Goal: Task Accomplishment & Management: Use online tool/utility

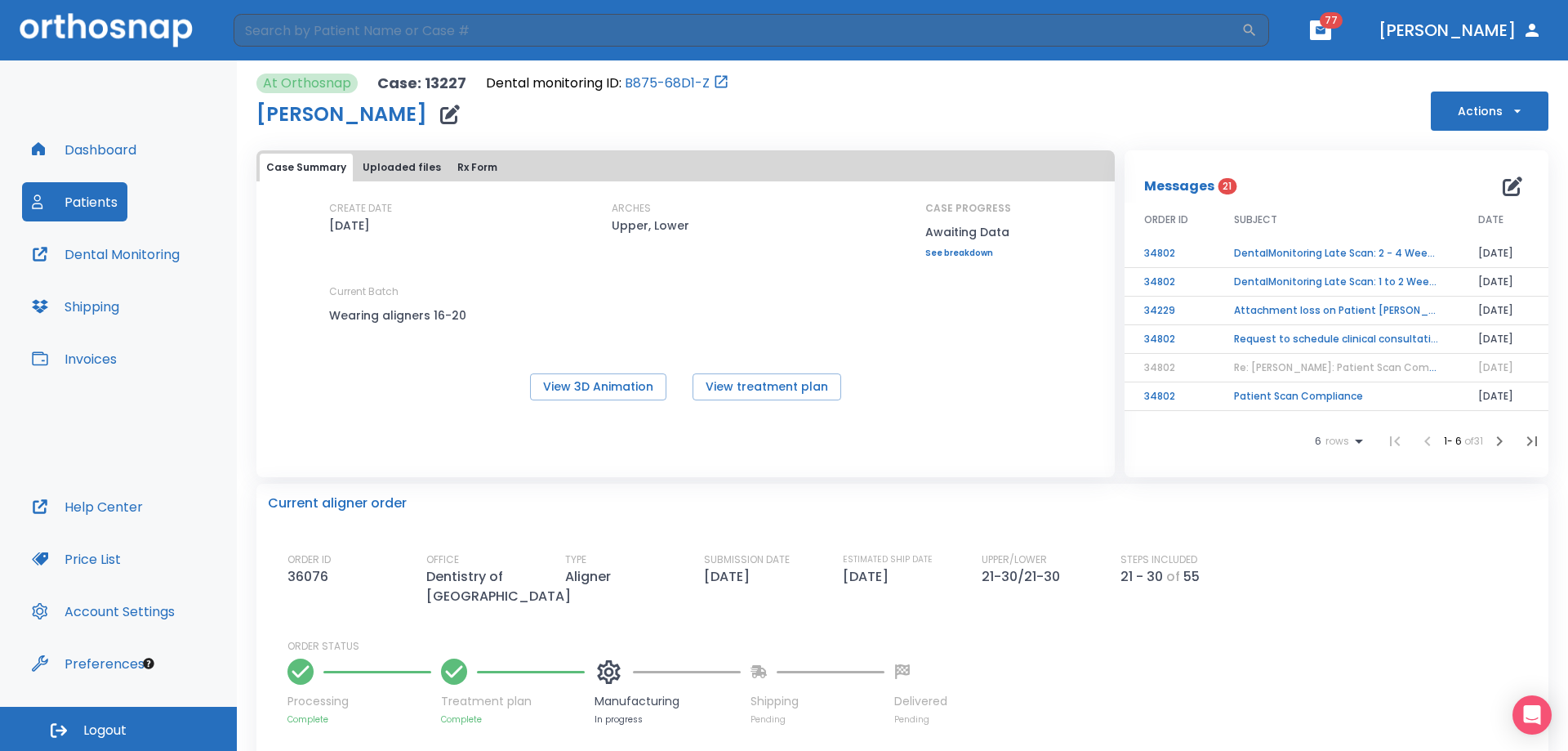
click at [101, 145] on button "Dashboard" at bounding box center [84, 150] width 124 height 39
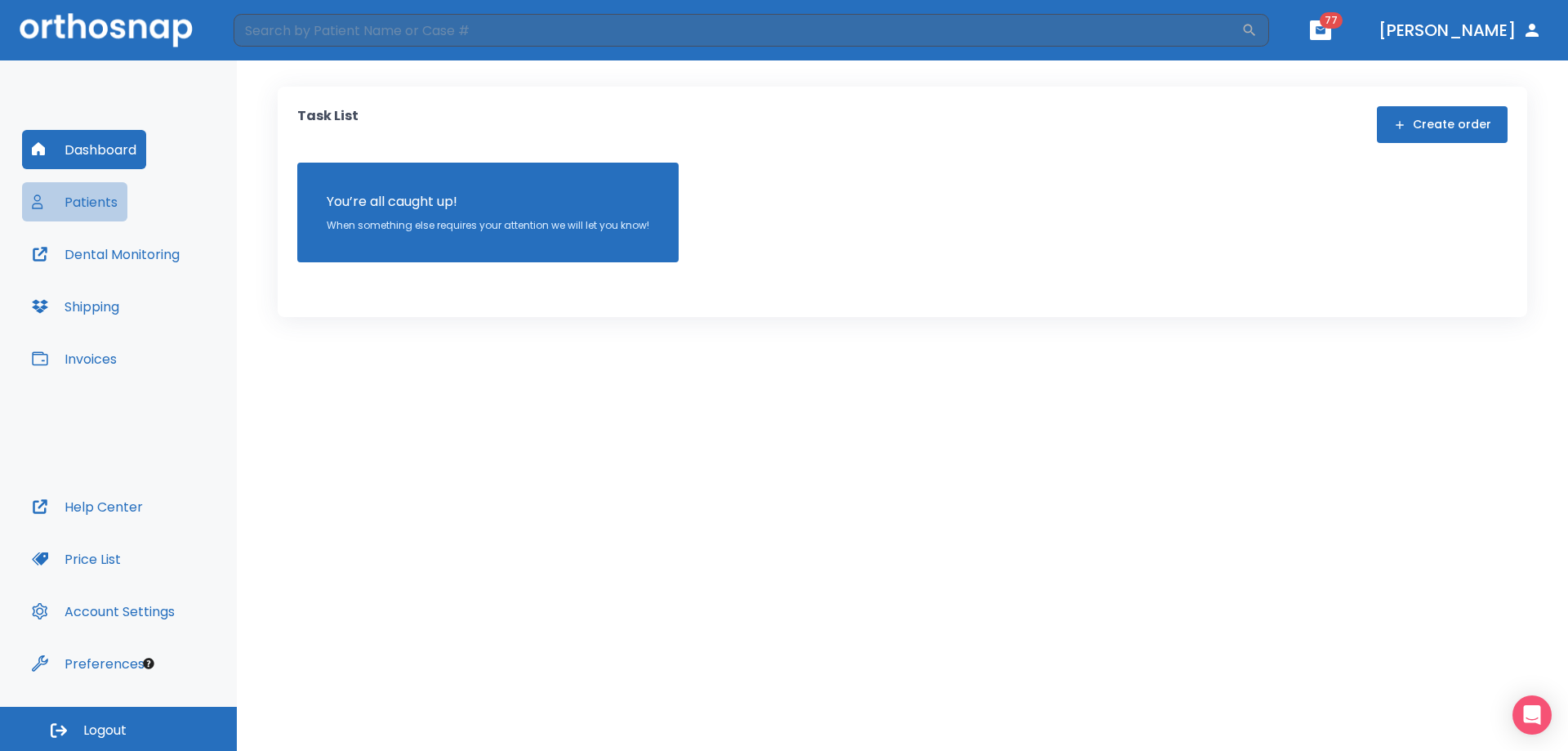
click at [85, 211] on button "Patients" at bounding box center [74, 202] width 106 height 39
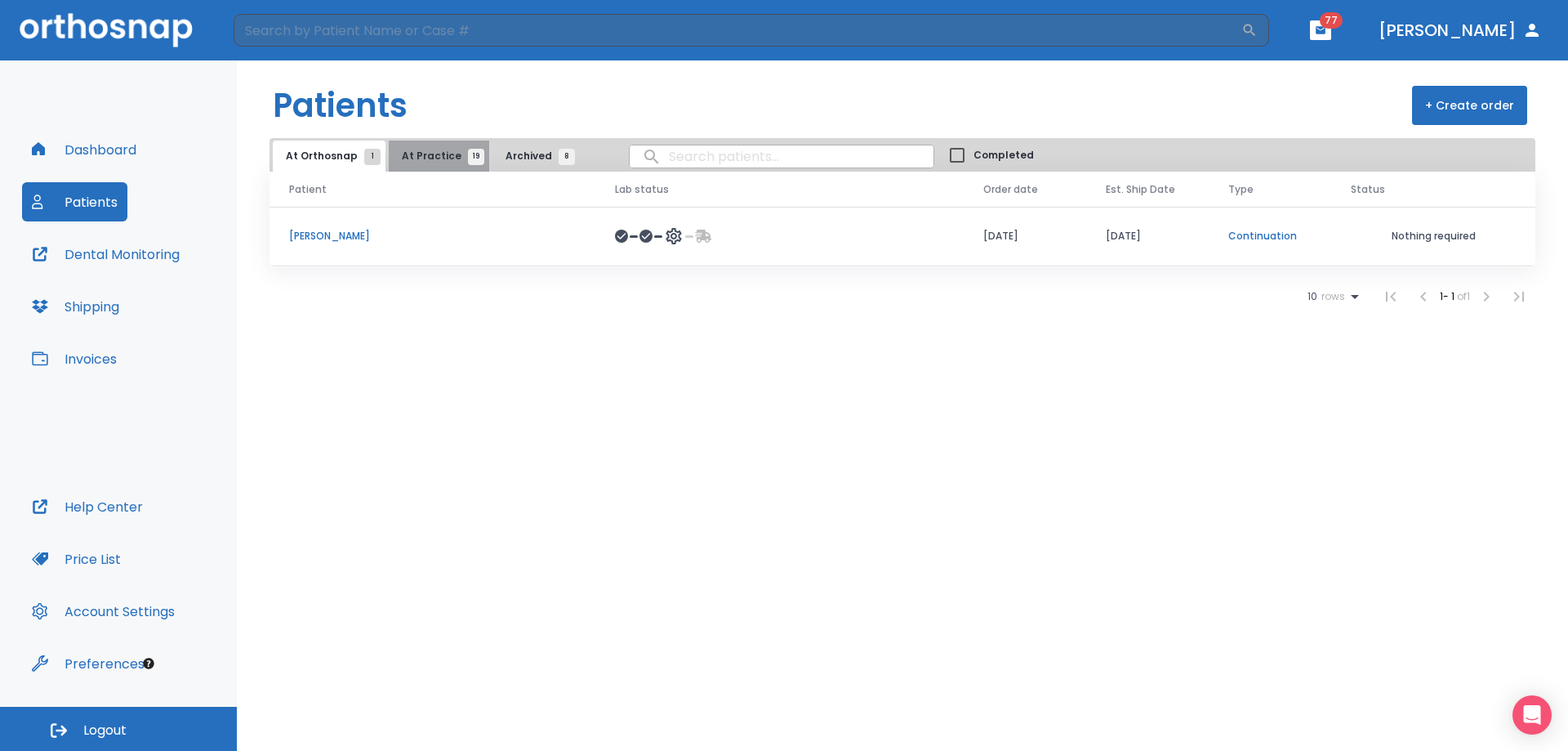
click at [440, 156] on span "At Practice 19" at bounding box center [439, 156] width 74 height 14
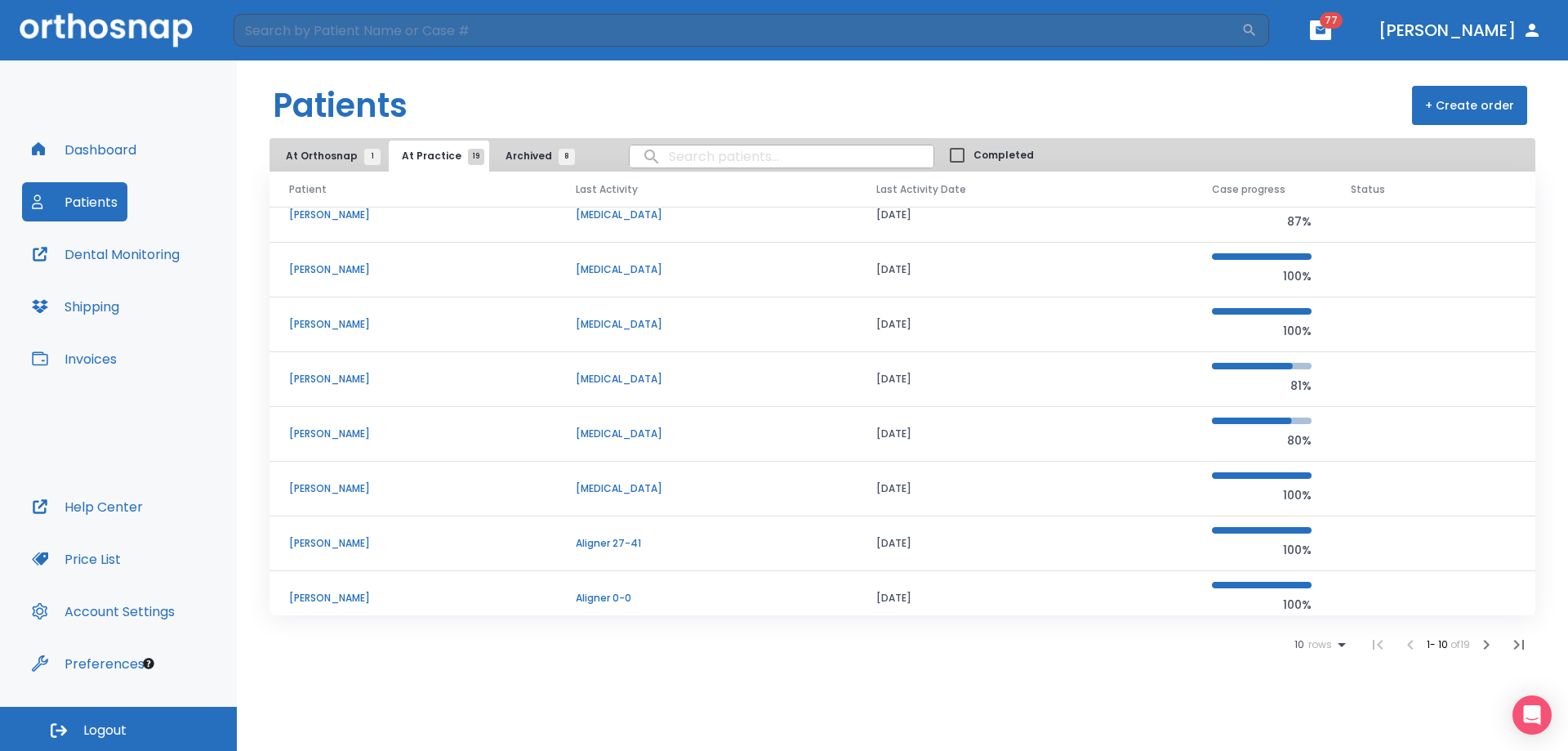
scroll to position [140, 0]
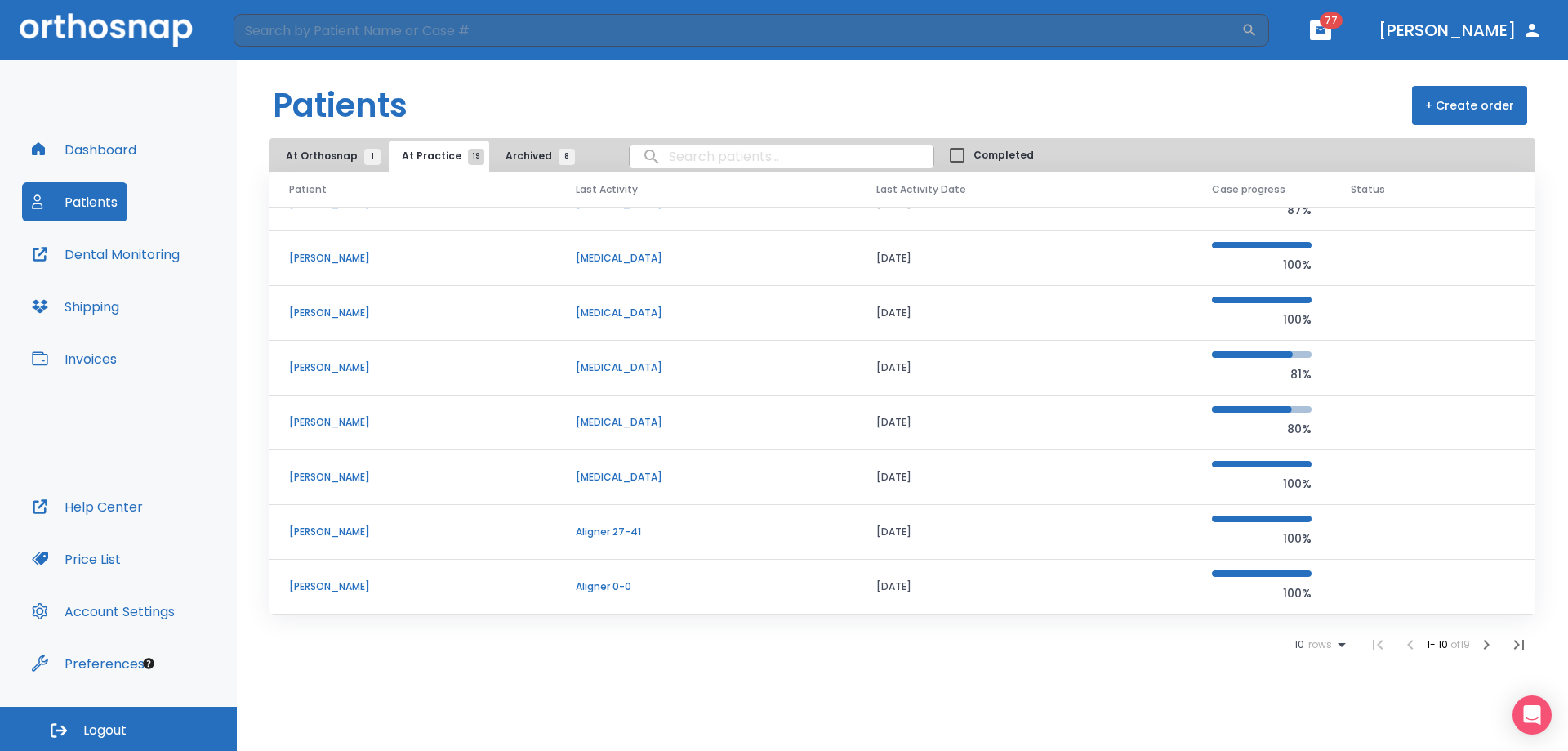
click at [1322, 647] on span "rows" at bounding box center [1318, 645] width 28 height 12
click at [1316, 703] on li "100" at bounding box center [1314, 711] width 42 height 41
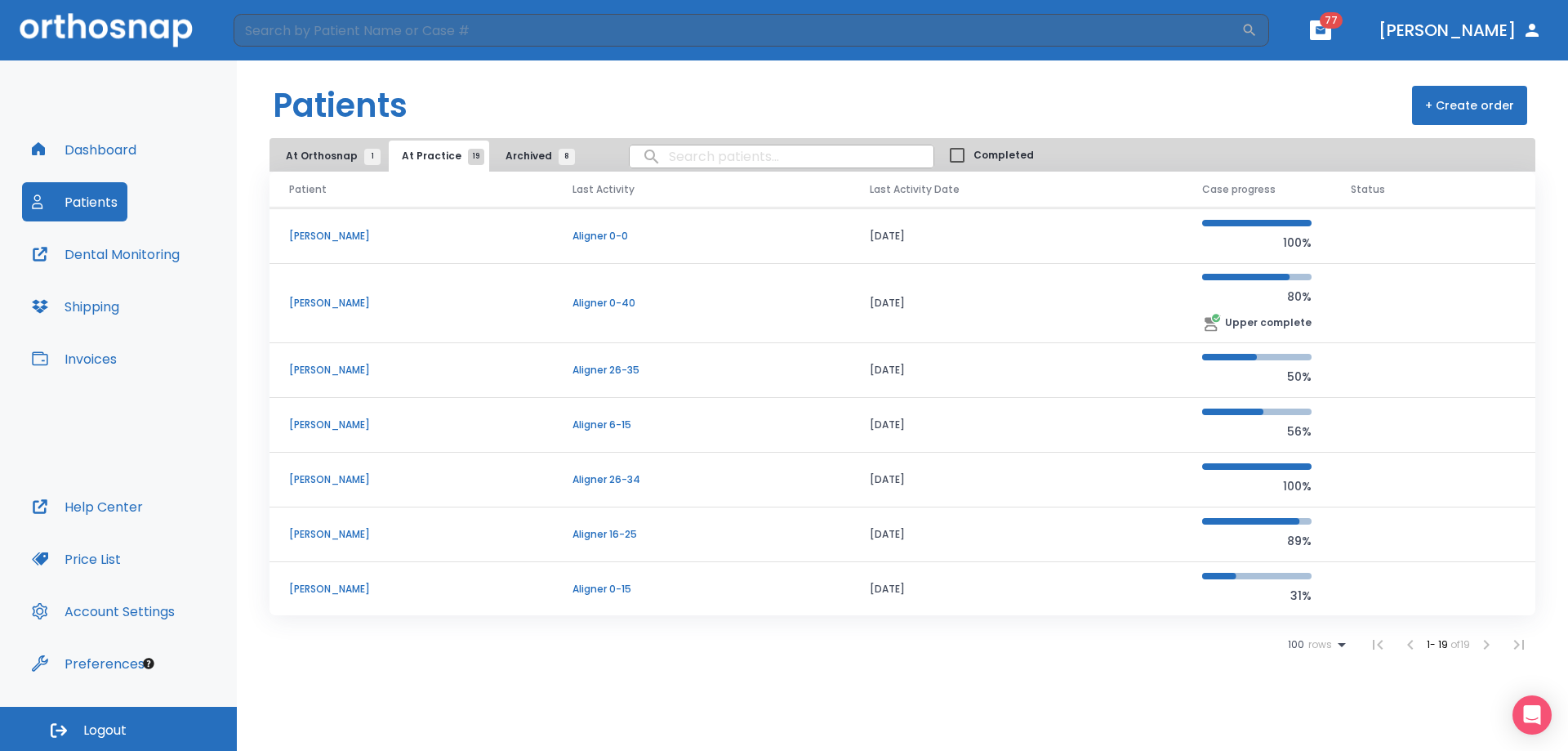
scroll to position [548, 0]
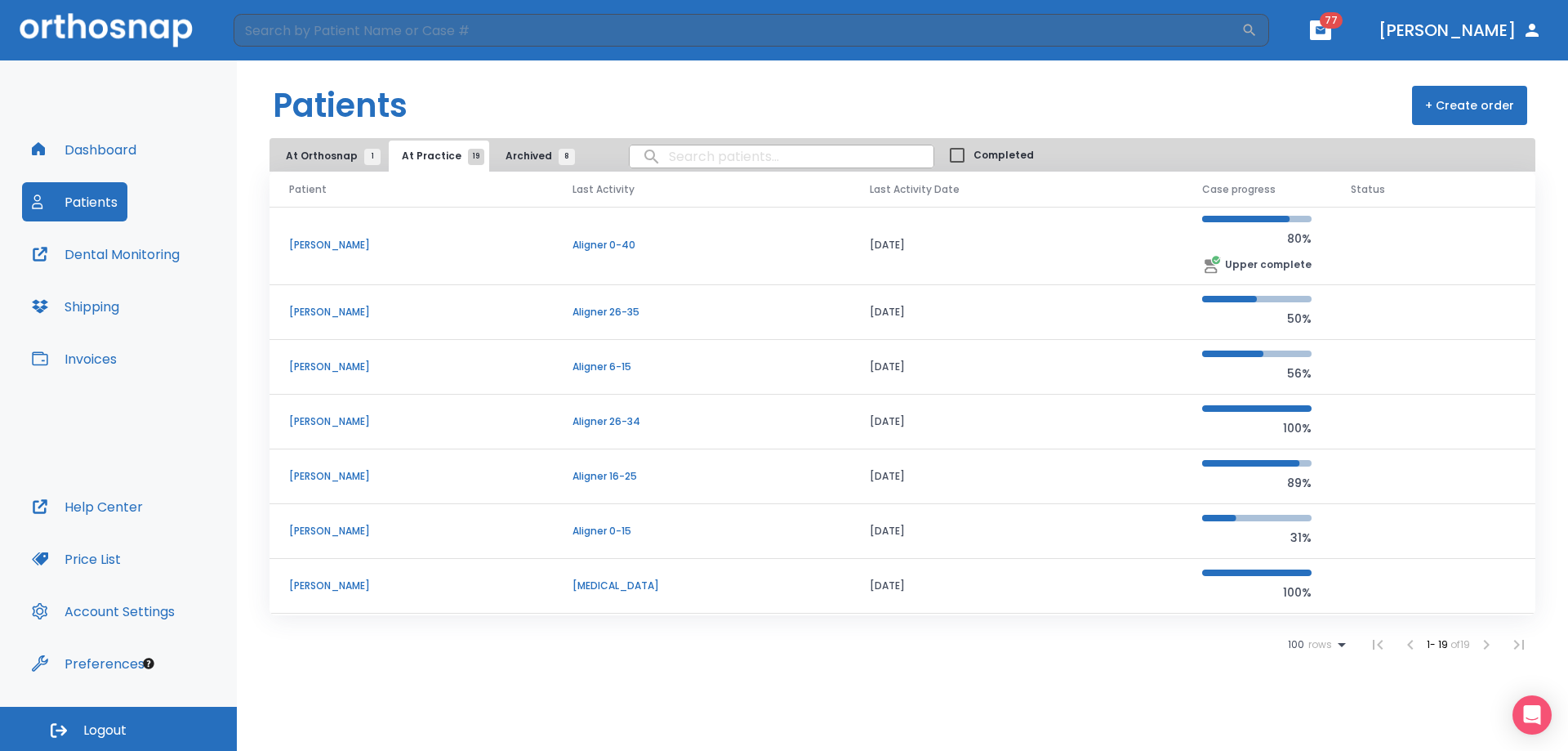
click at [324, 306] on p "[PERSON_NAME]" at bounding box center [411, 311] width 244 height 14
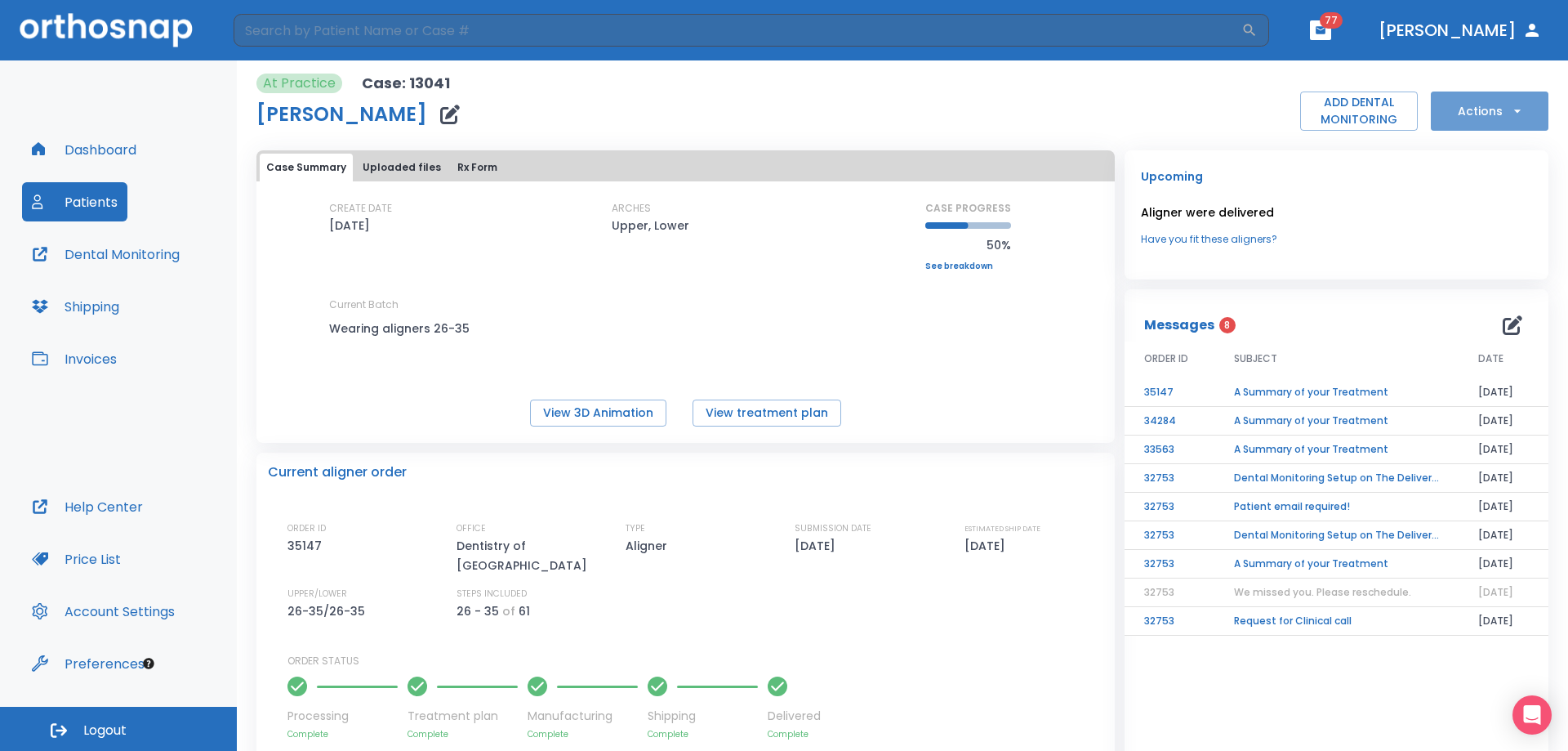
click at [1479, 117] on button "Actions" at bounding box center [1489, 111] width 117 height 39
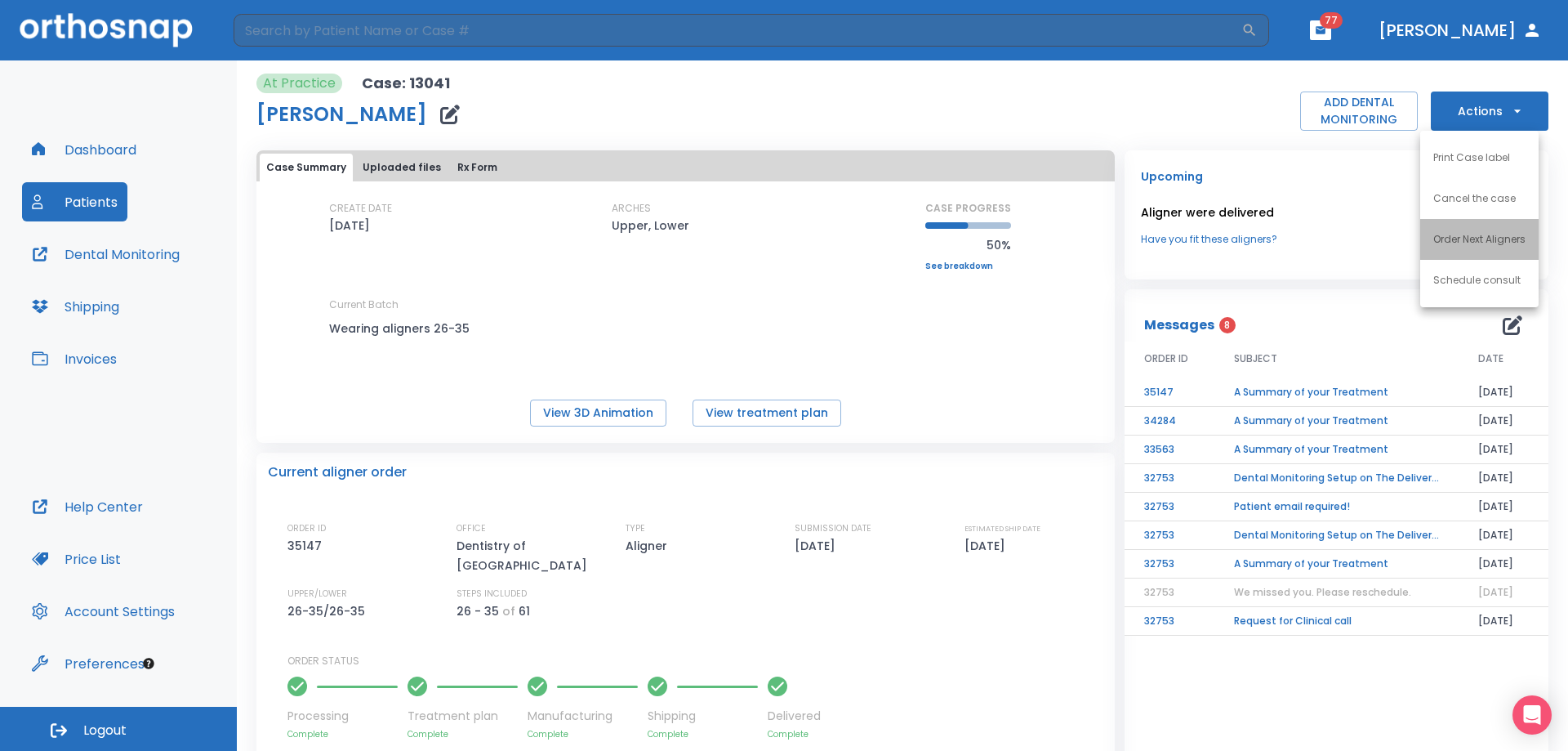
click at [1483, 245] on p "Order Next Aligners" at bounding box center [1479, 238] width 92 height 14
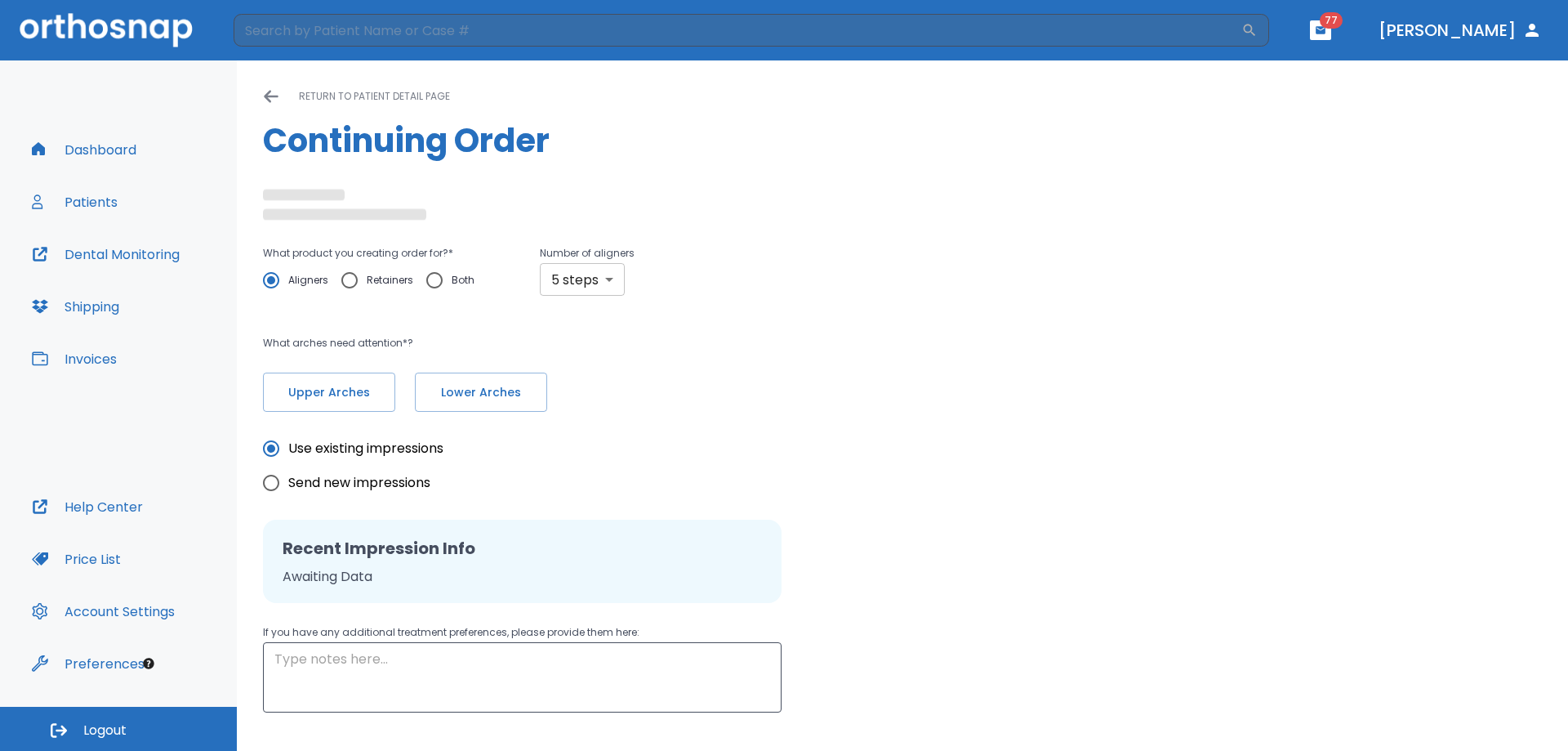
click at [576, 293] on body "​ 77 [PERSON_NAME] Dashboard Patients Dental Monitoring Shipping Invoices Help …" at bounding box center [784, 376] width 1568 height 751
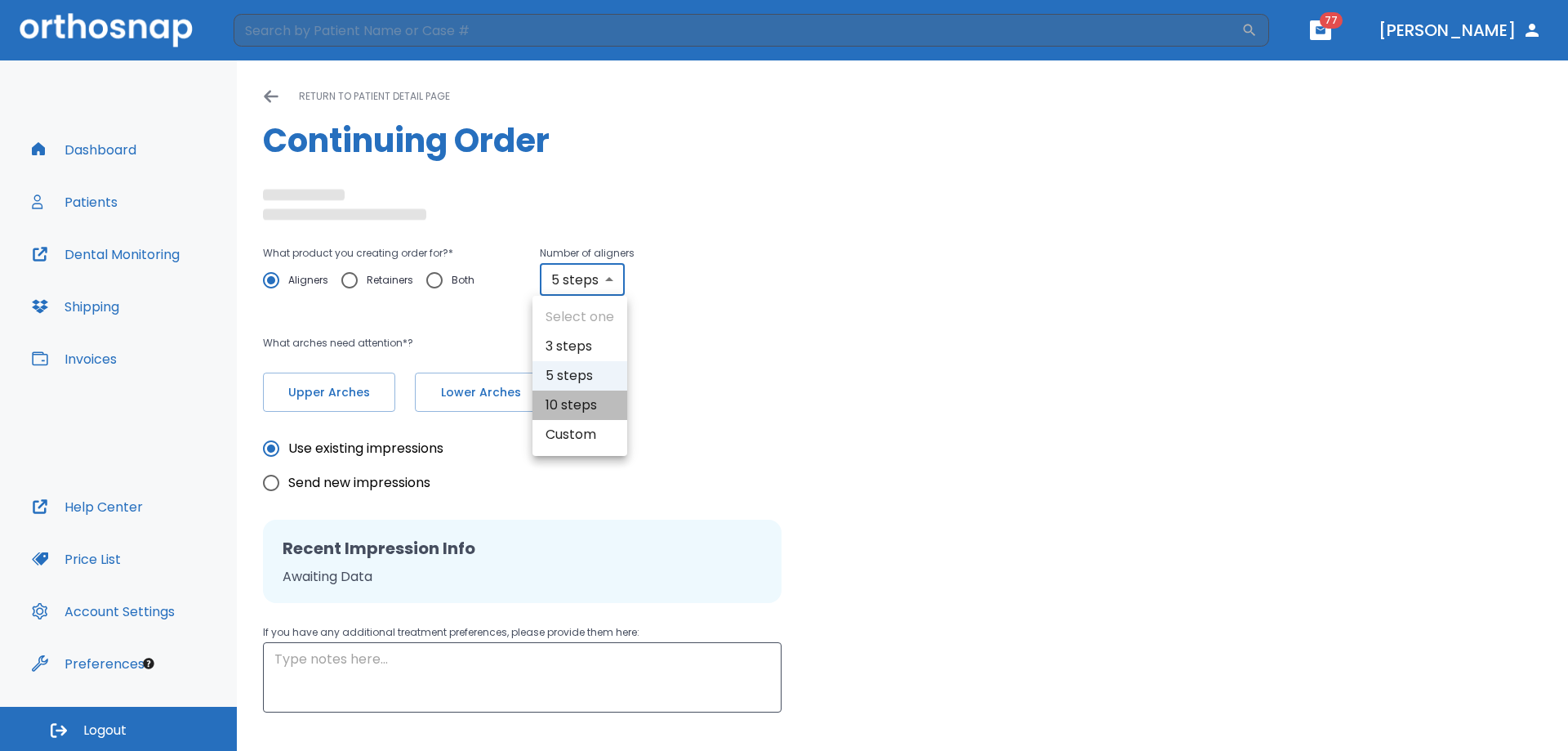
click at [570, 407] on li "10 steps" at bounding box center [580, 405] width 95 height 30
type input "10"
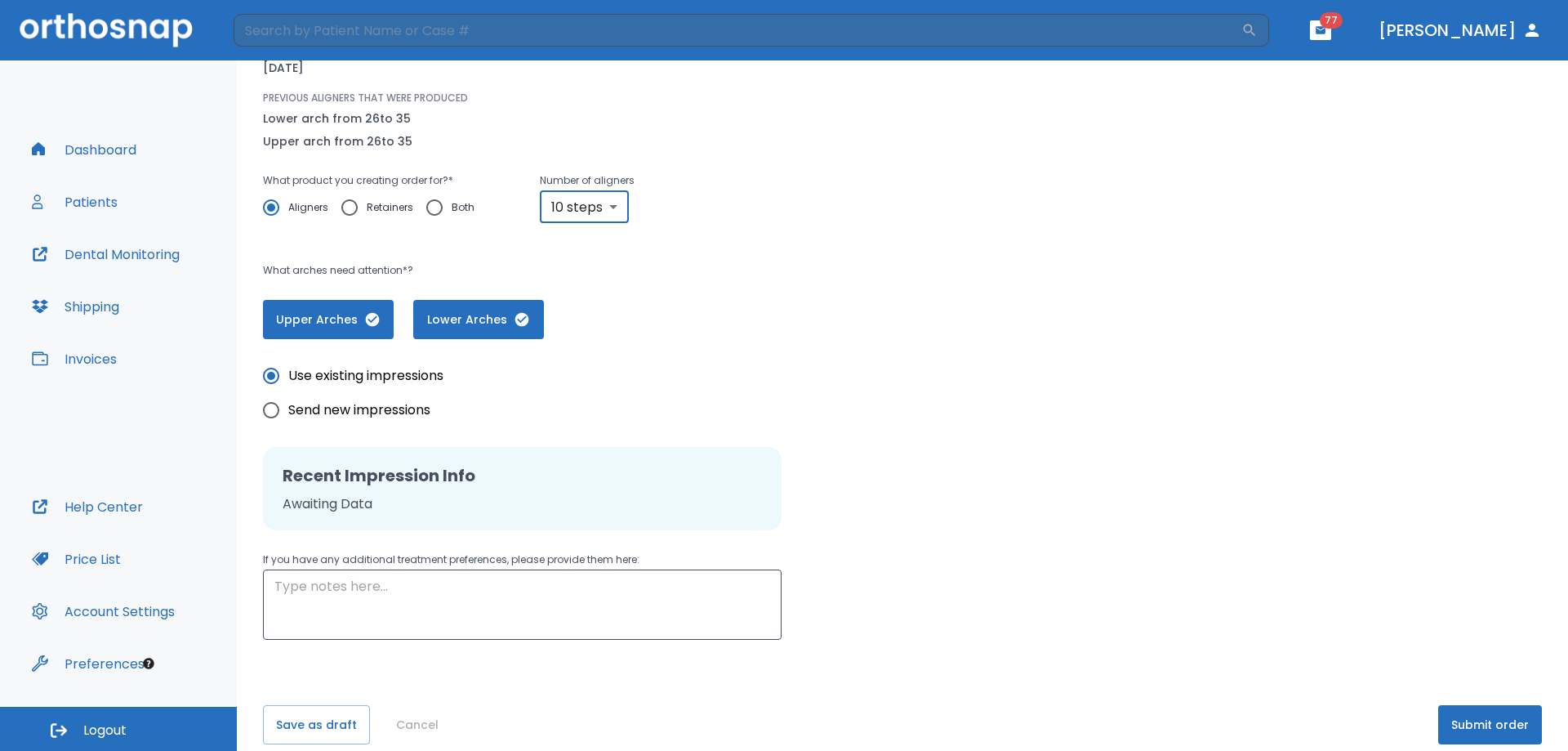
scroll to position [204, 0]
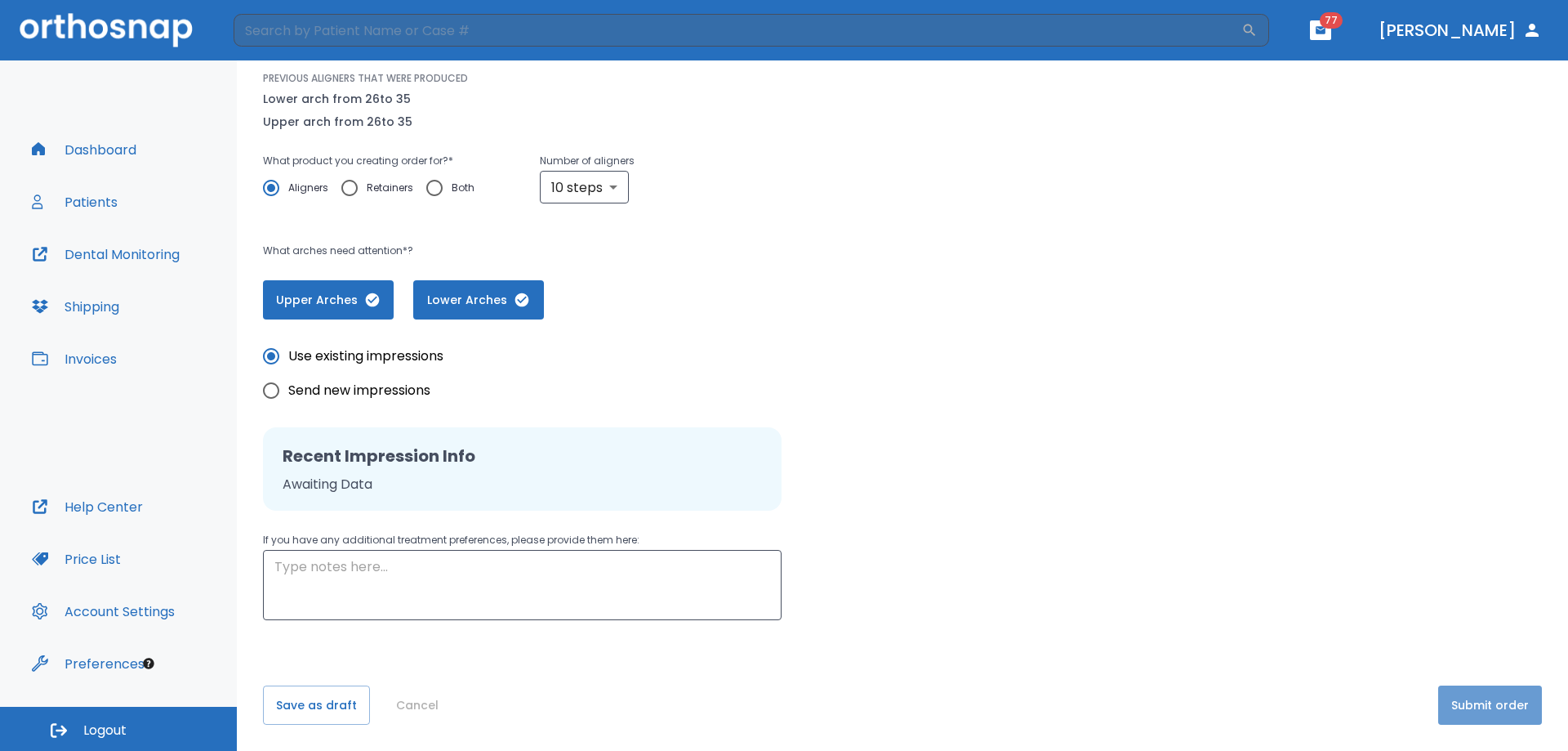
click at [1506, 696] on button "Submit order" at bounding box center [1490, 705] width 104 height 39
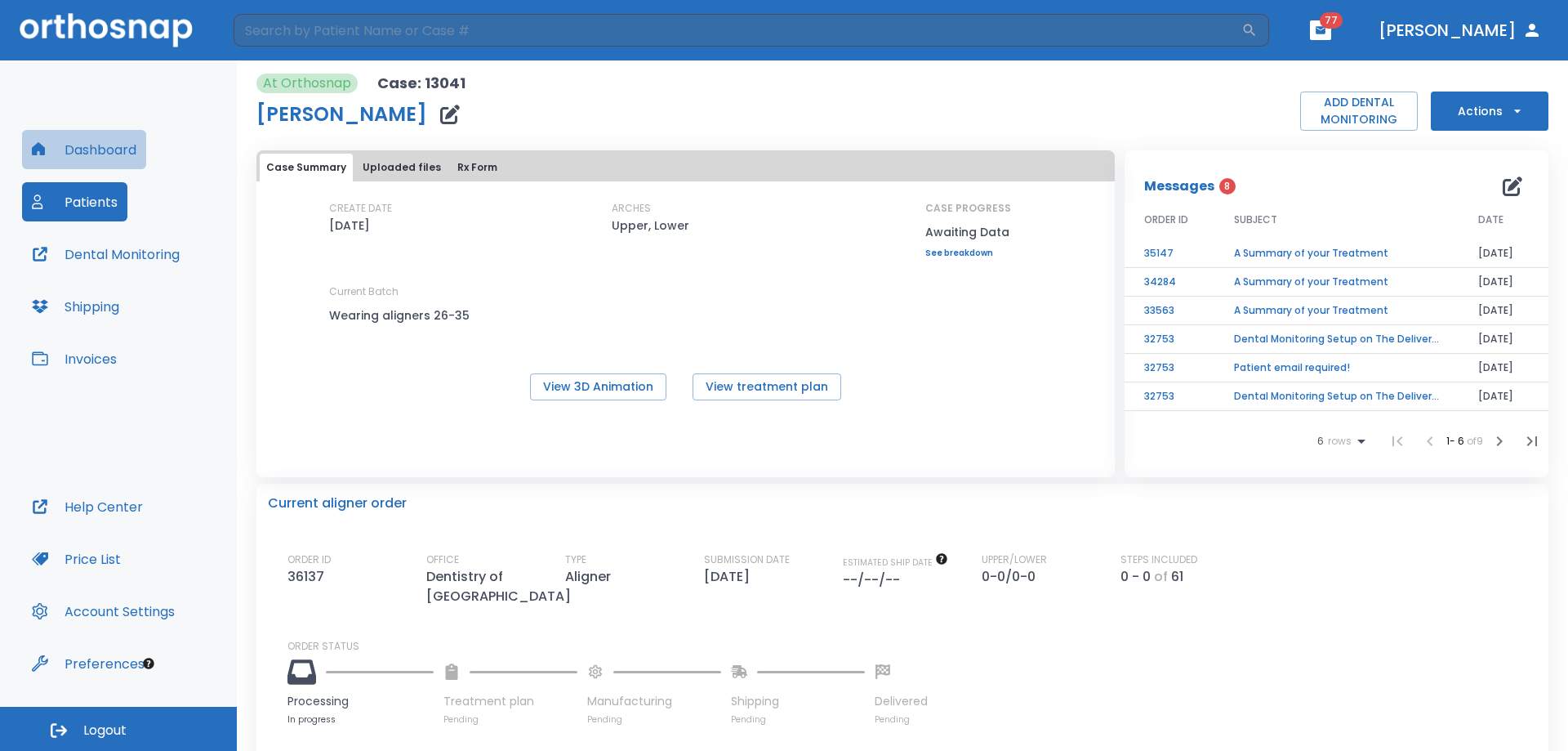
click at [91, 157] on button "Dashboard" at bounding box center [84, 150] width 124 height 39
